Goal: Information Seeking & Learning: Compare options

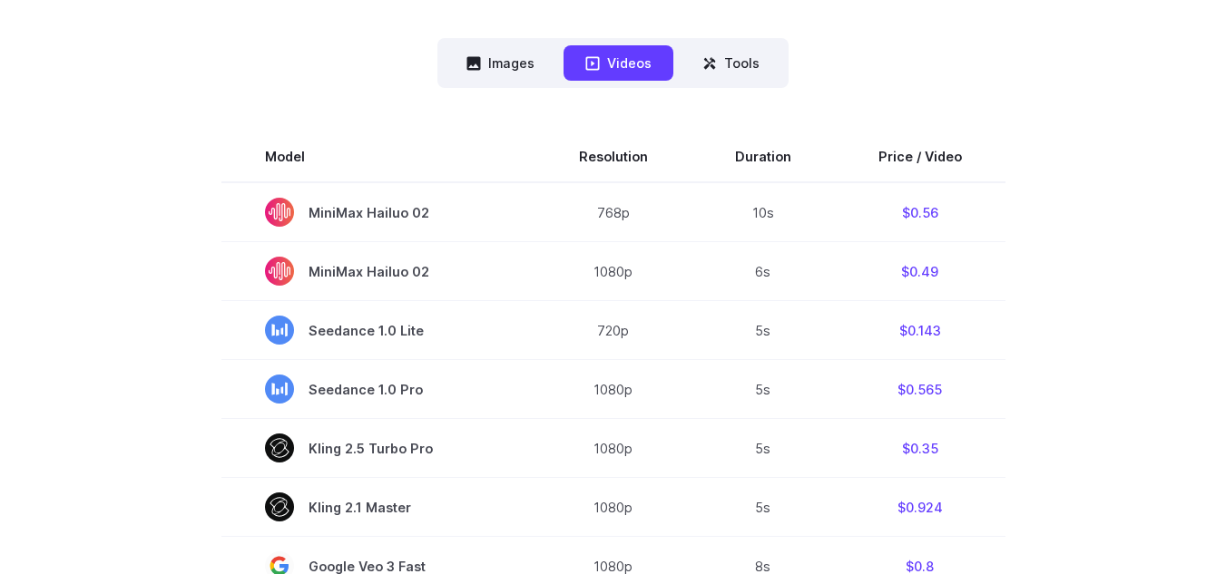
scroll to position [458, 0]
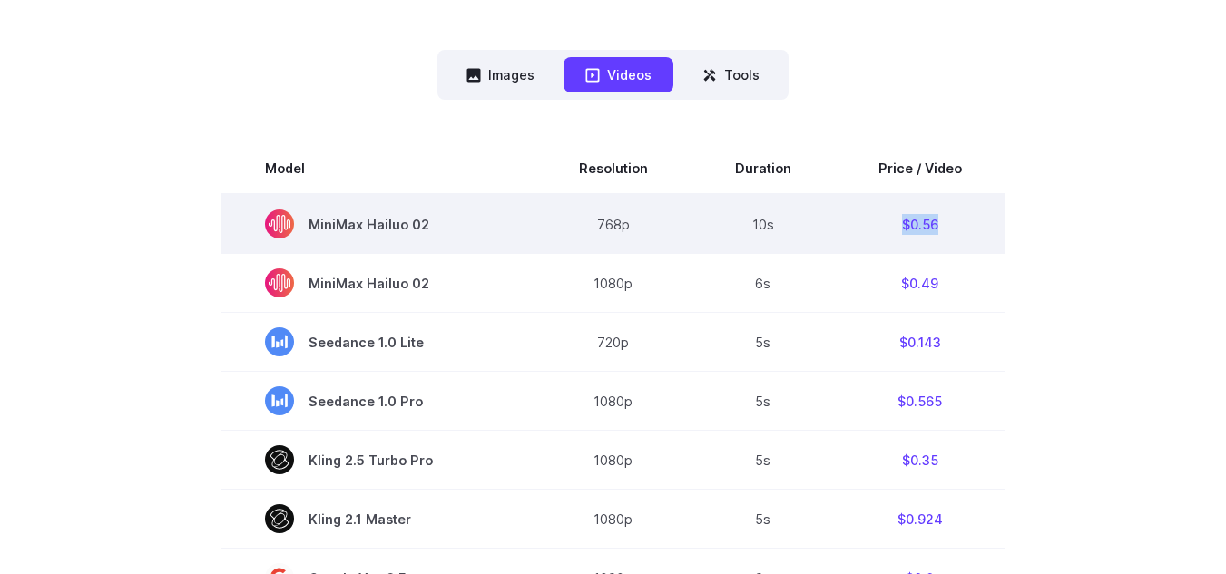
drag, startPoint x: 890, startPoint y: 227, endPoint x: 954, endPoint y: 225, distance: 63.5
click at [954, 225] on td "$0.56" at bounding box center [920, 224] width 171 height 60
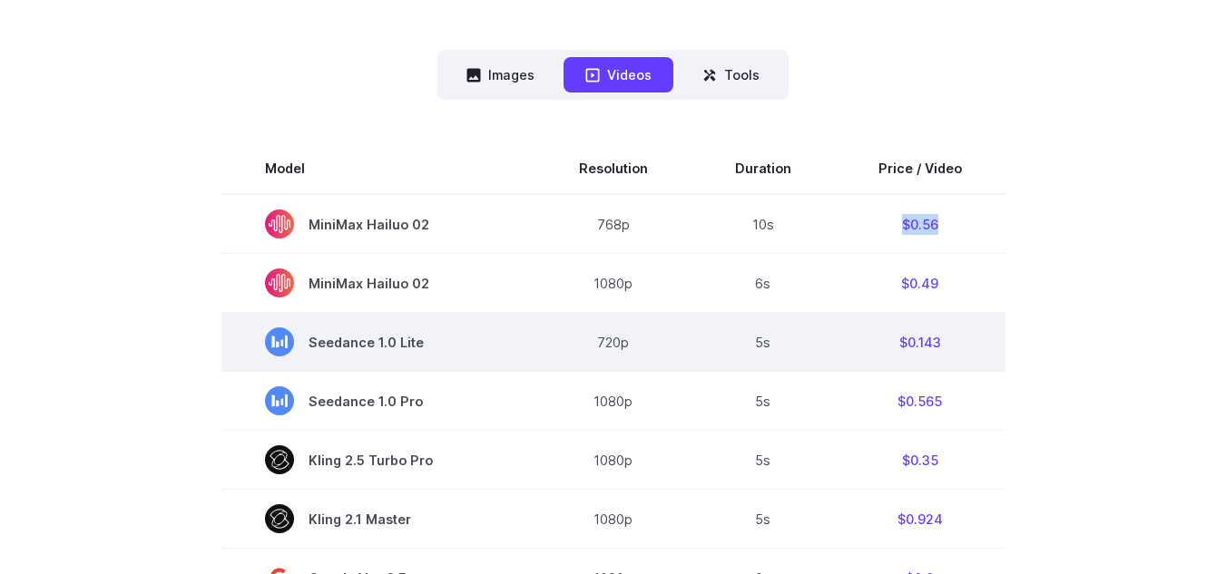
scroll to position [549, 0]
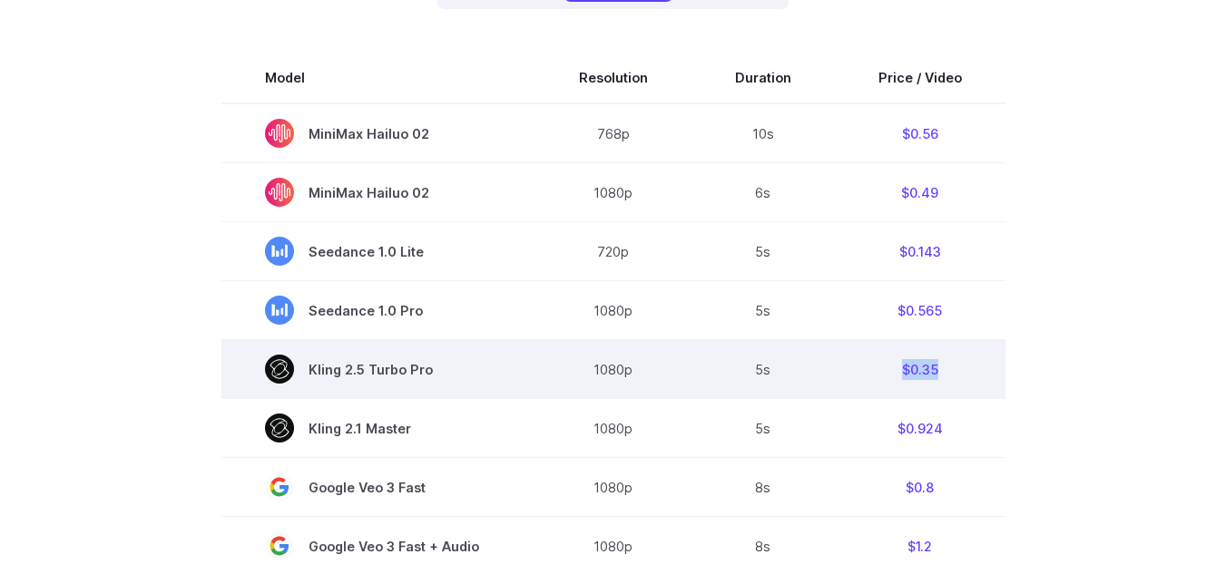
drag, startPoint x: 895, startPoint y: 367, endPoint x: 947, endPoint y: 359, distance: 53.3
click at [947, 359] on td "$0.35" at bounding box center [920, 369] width 171 height 59
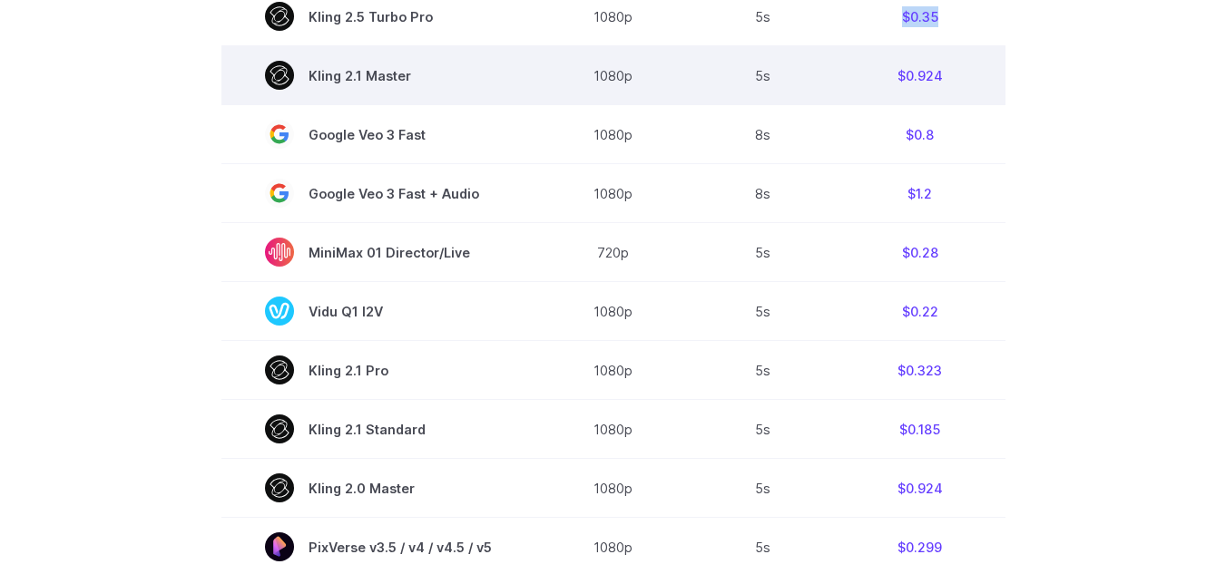
scroll to position [912, 0]
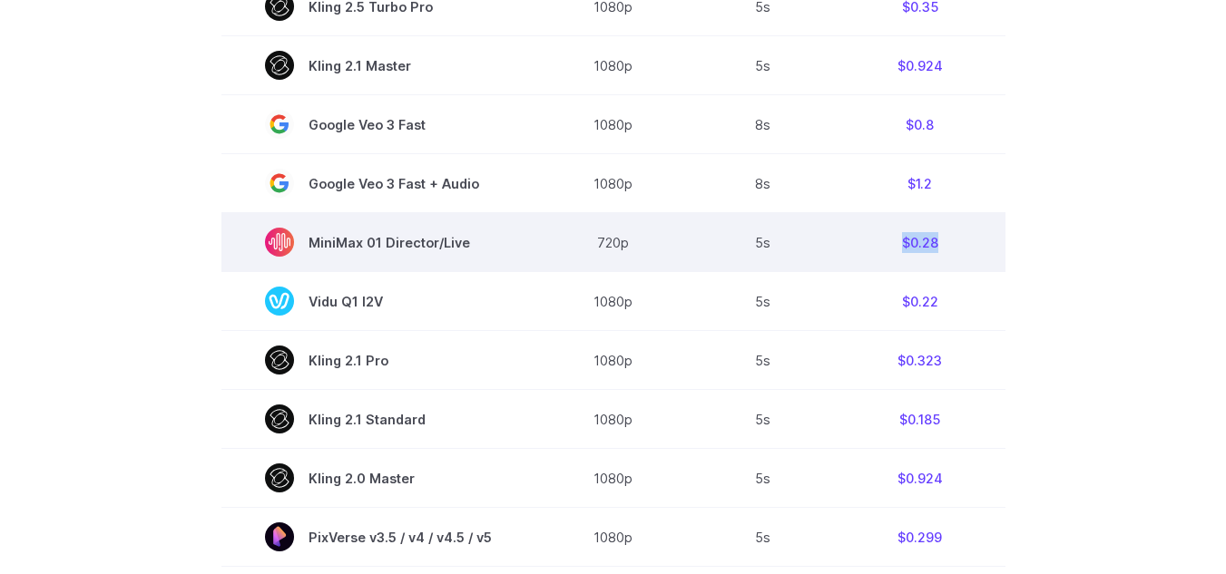
drag, startPoint x: 898, startPoint y: 240, endPoint x: 980, endPoint y: 248, distance: 82.1
click at [980, 248] on td "$0.28" at bounding box center [920, 242] width 171 height 59
click at [434, 230] on span "MiniMax 01 Director/Live" at bounding box center [378, 242] width 227 height 29
drag, startPoint x: 467, startPoint y: 244, endPoint x: 317, endPoint y: 254, distance: 150.9
click at [317, 254] on span "MiniMax 01 Director/Live" at bounding box center [378, 242] width 227 height 29
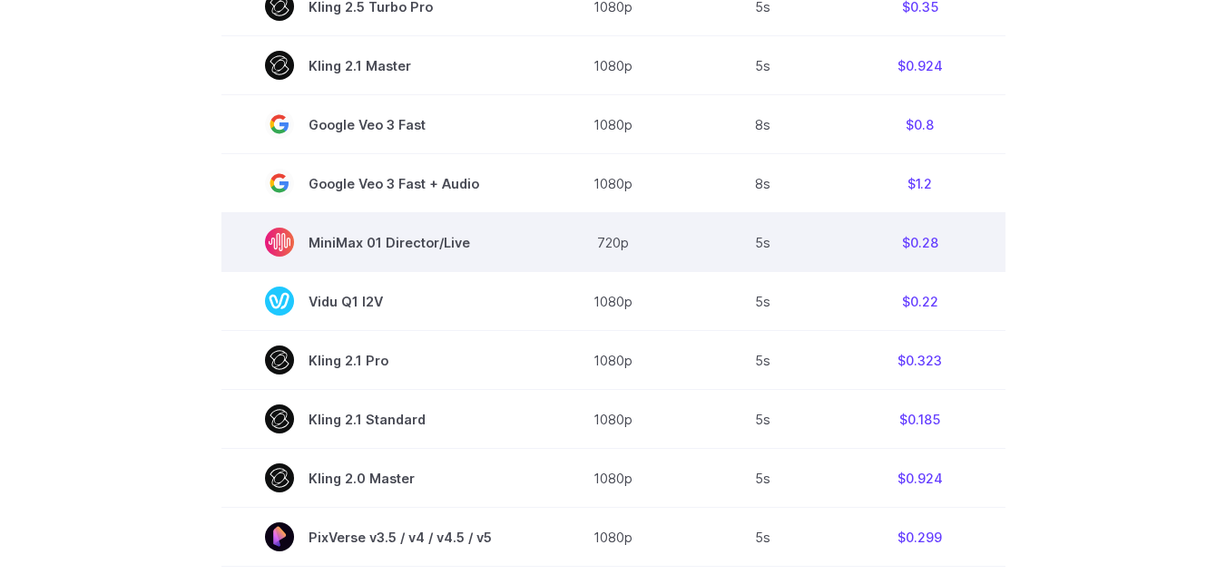
click at [379, 248] on span "MiniMax 01 Director/Live" at bounding box center [378, 242] width 227 height 29
drag, startPoint x: 894, startPoint y: 244, endPoint x: 964, endPoint y: 241, distance: 69.9
click at [964, 241] on td "$0.28" at bounding box center [920, 242] width 171 height 59
click at [963, 264] on td "$0.28" at bounding box center [920, 242] width 171 height 59
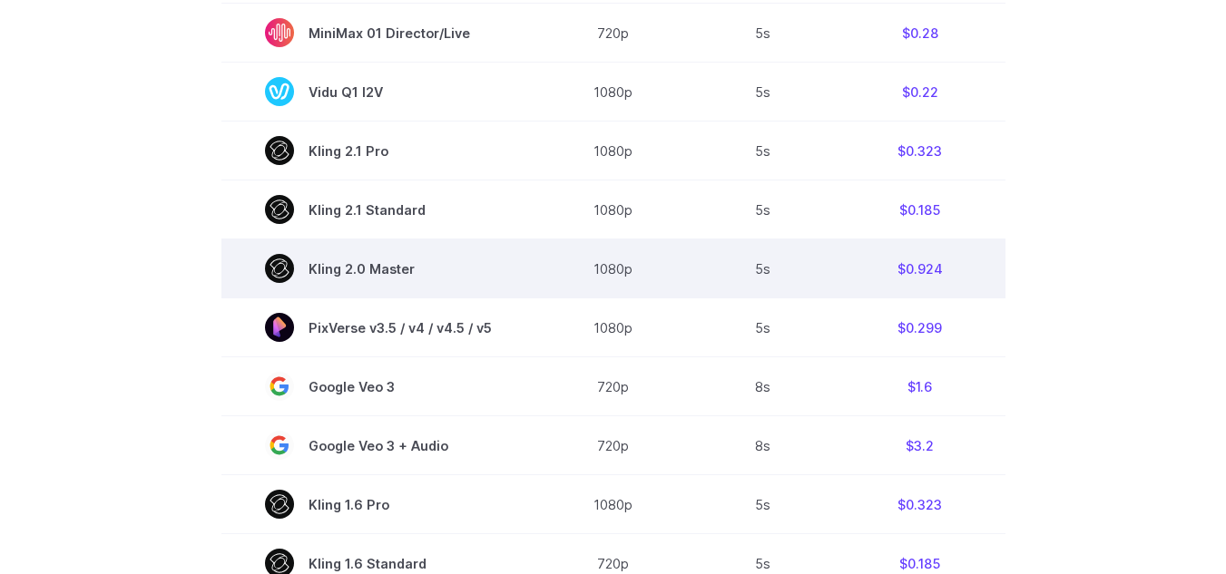
scroll to position [1093, 0]
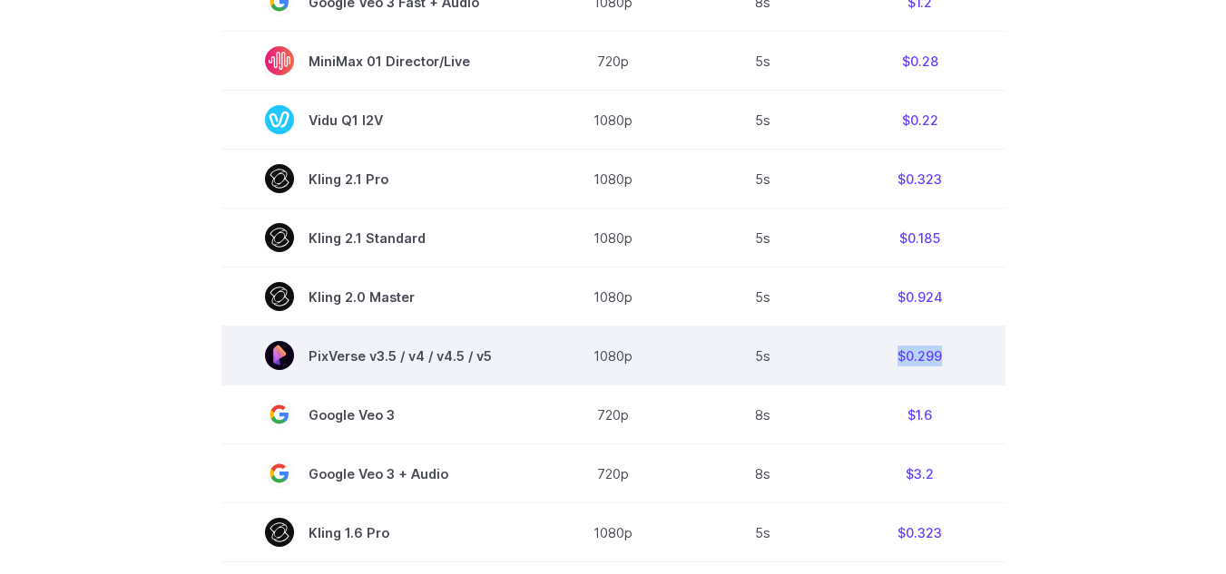
drag, startPoint x: 888, startPoint y: 357, endPoint x: 963, endPoint y: 368, distance: 75.3
click at [963, 368] on td "$0.299" at bounding box center [920, 356] width 171 height 59
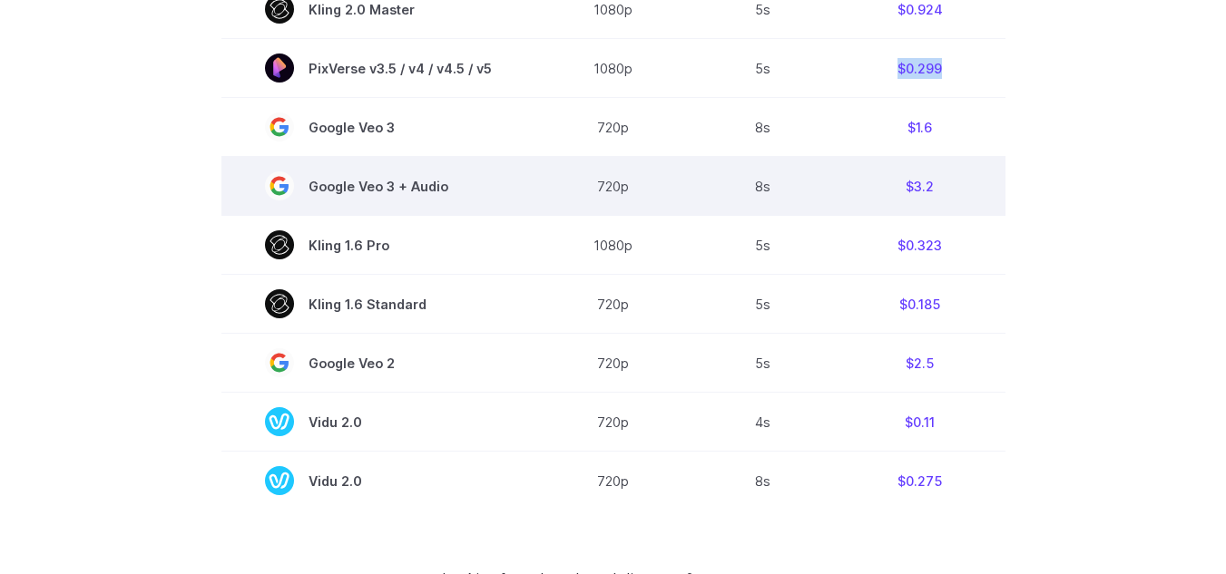
scroll to position [1365, 0]
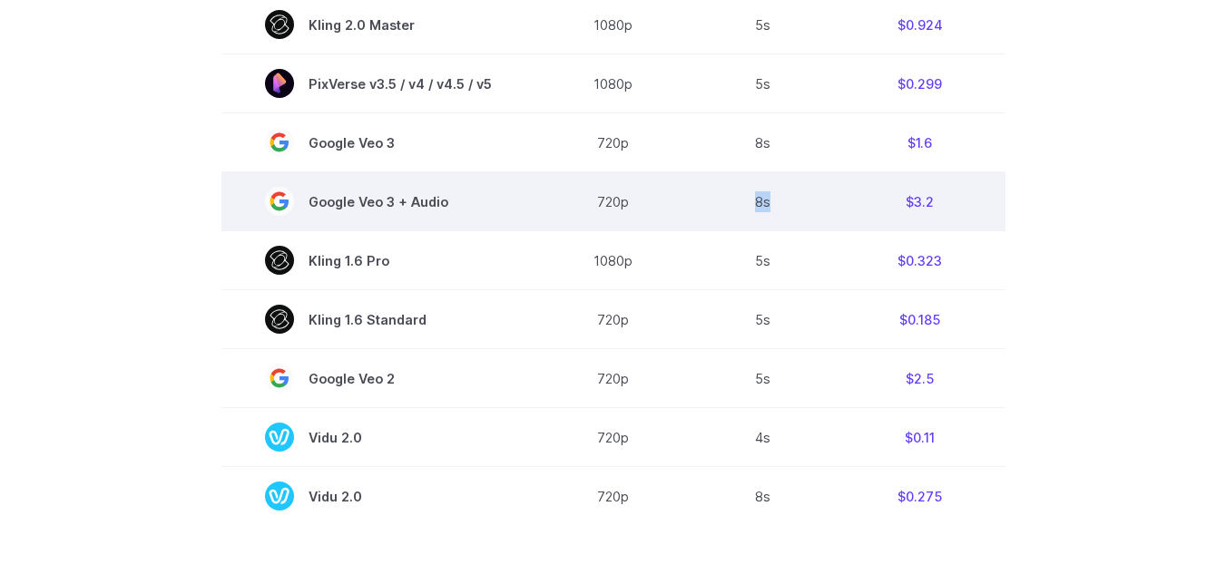
drag, startPoint x: 754, startPoint y: 204, endPoint x: 773, endPoint y: 205, distance: 19.1
click at [773, 205] on td "8s" at bounding box center [762, 201] width 143 height 59
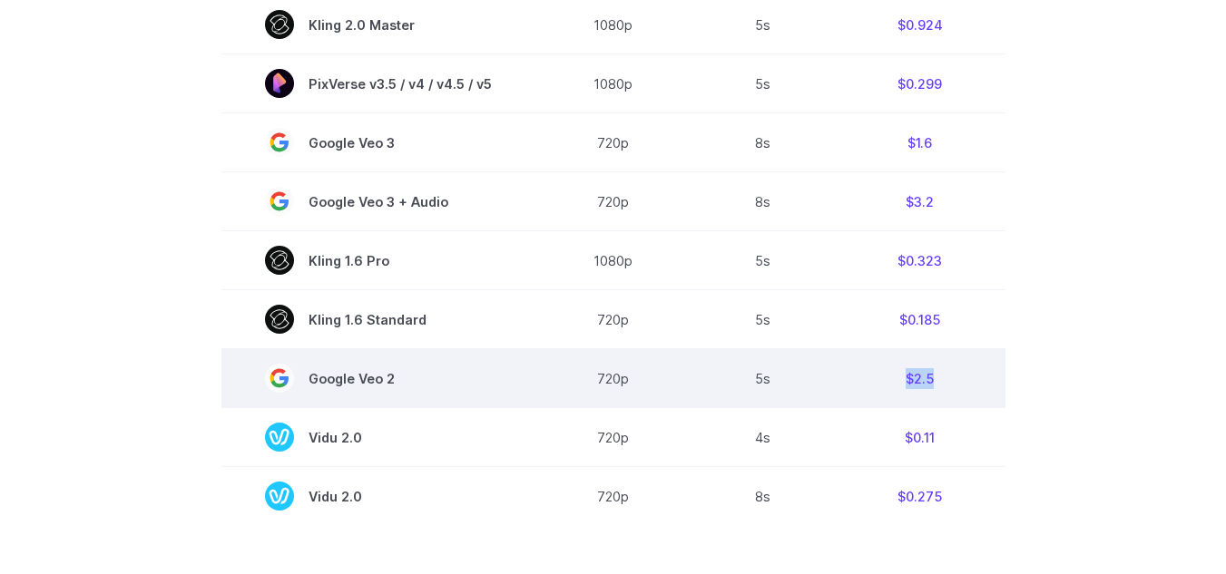
drag, startPoint x: 898, startPoint y: 378, endPoint x: 977, endPoint y: 376, distance: 79.0
click at [977, 376] on td "$2.5" at bounding box center [920, 378] width 171 height 59
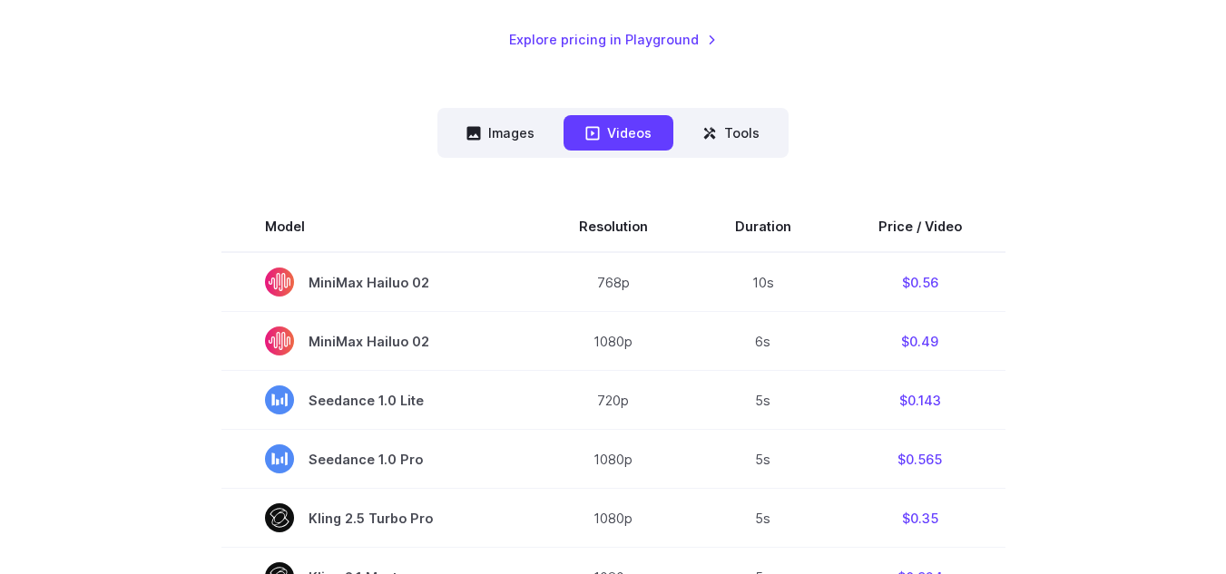
scroll to position [186, 0]
